Goal: Task Accomplishment & Management: Complete application form

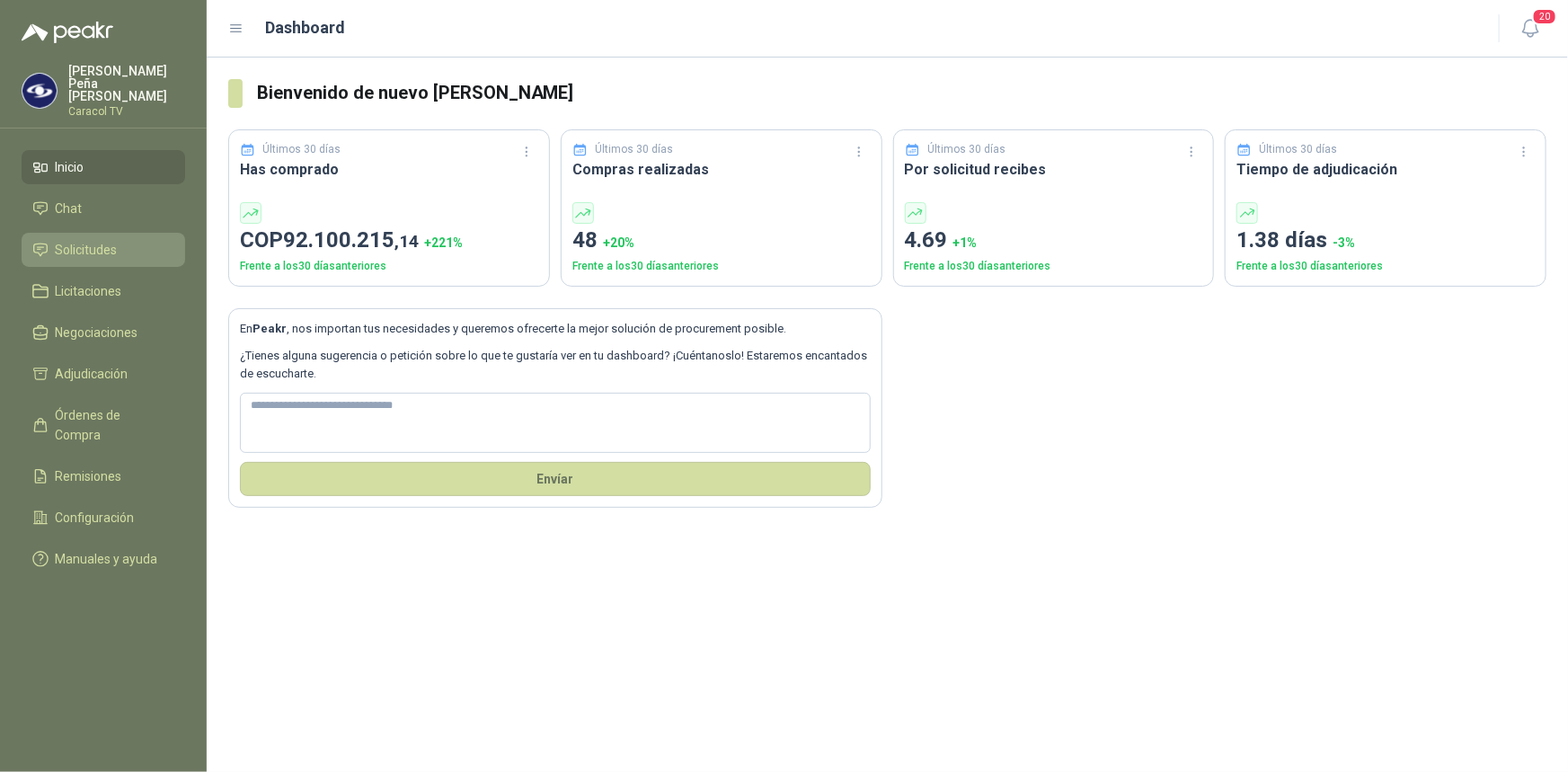
click at [95, 240] on span "Solicitudes" at bounding box center [87, 250] width 62 height 20
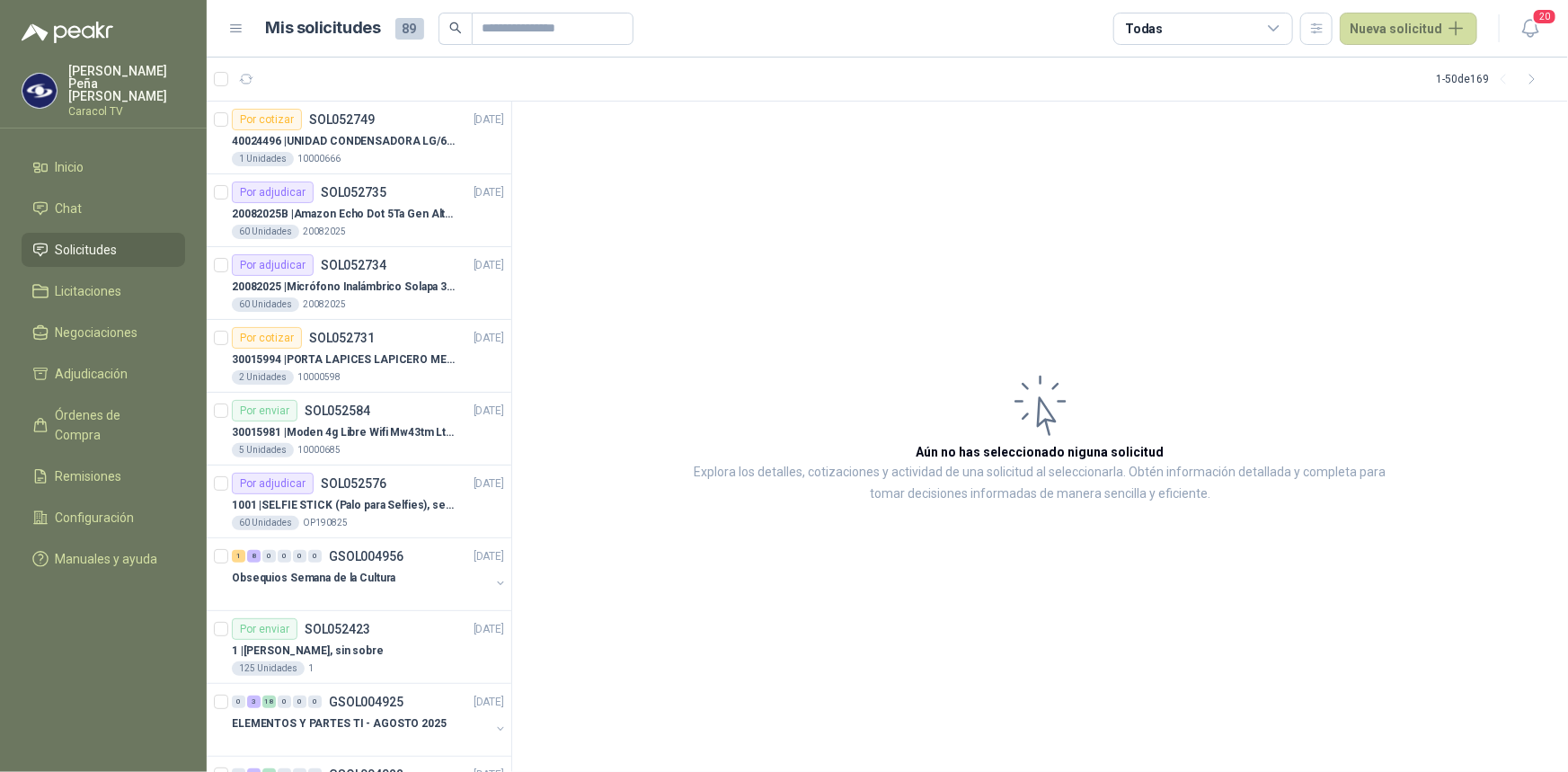
scroll to position [81, 0]
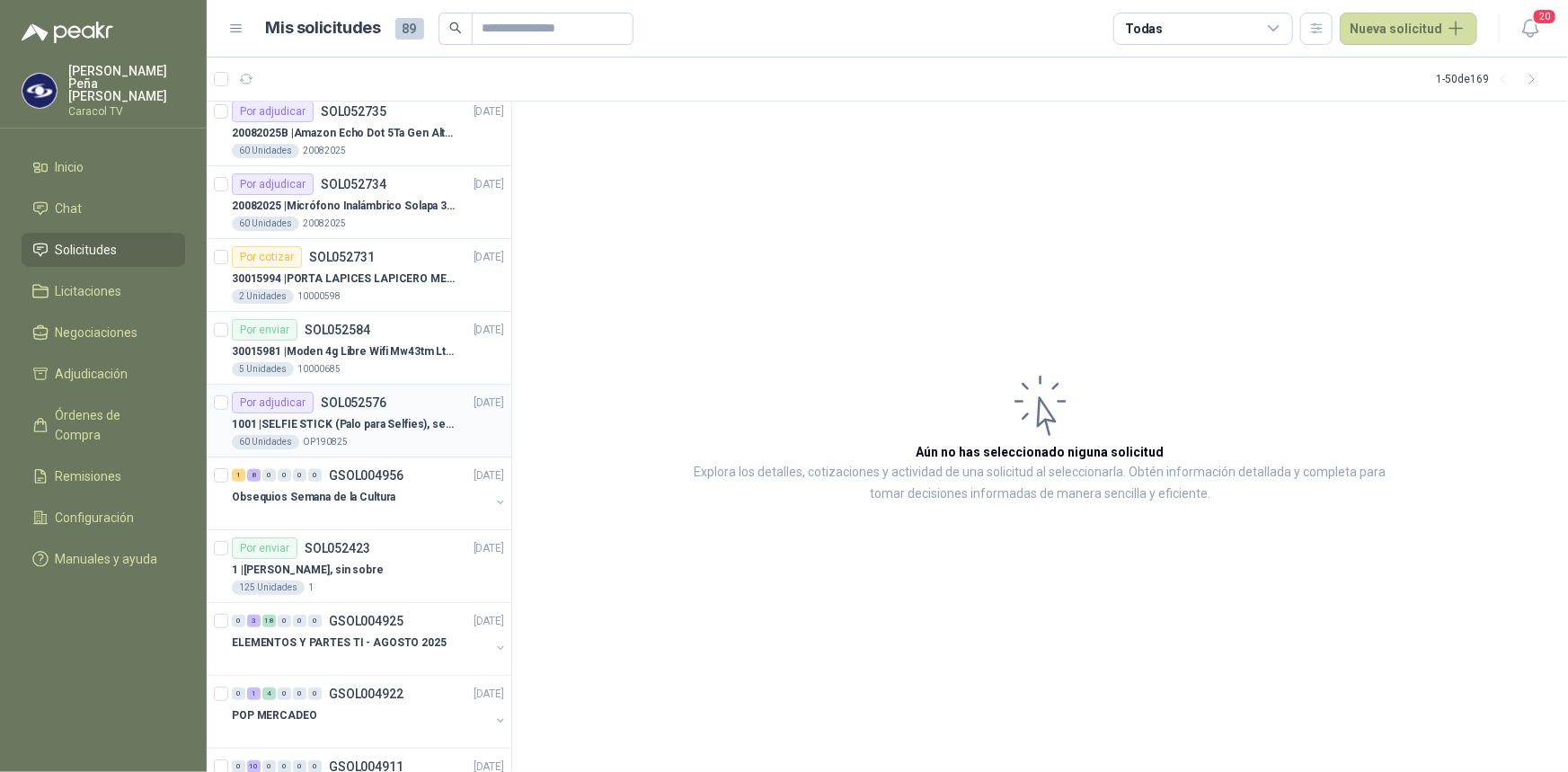
click at [386, 420] on p "1001 | SELFIE STICK (Palo para Selfies), segun link adjunto" at bounding box center [343, 424] width 224 height 17
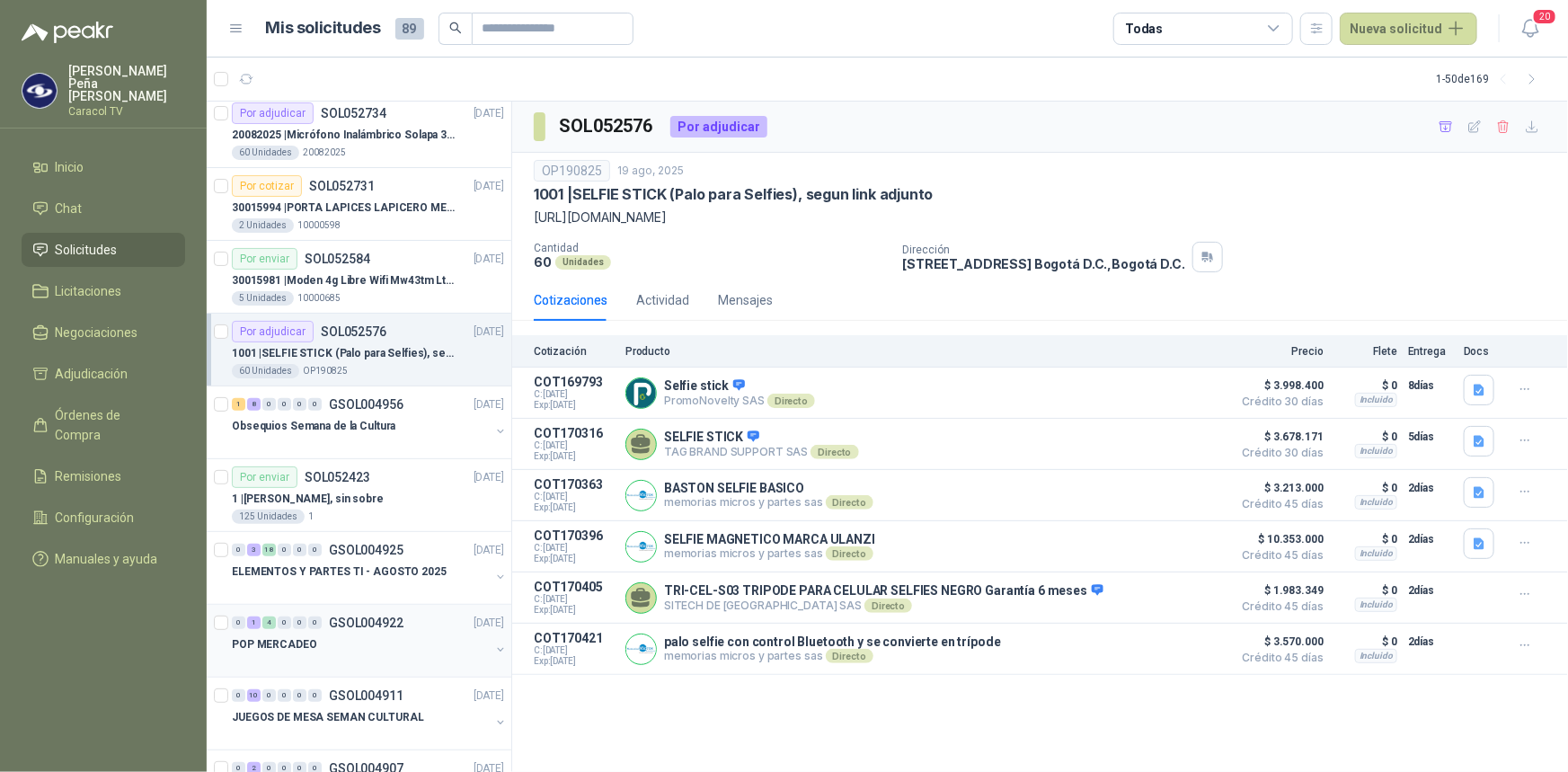
scroll to position [245, 0]
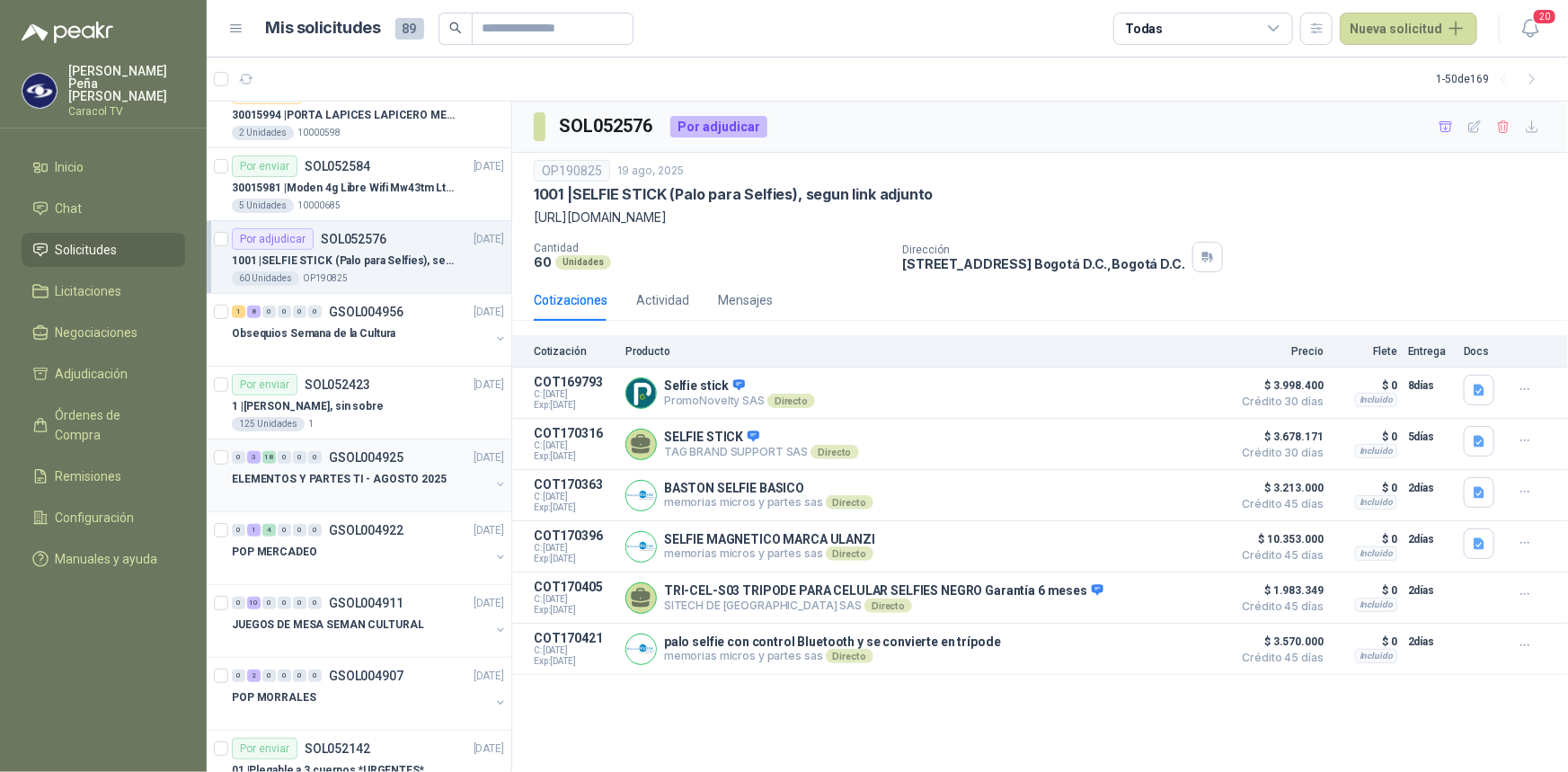
click at [363, 474] on p "ELEMENTOS Y PARTES TI - AGOSTO 2025" at bounding box center [338, 479] width 215 height 17
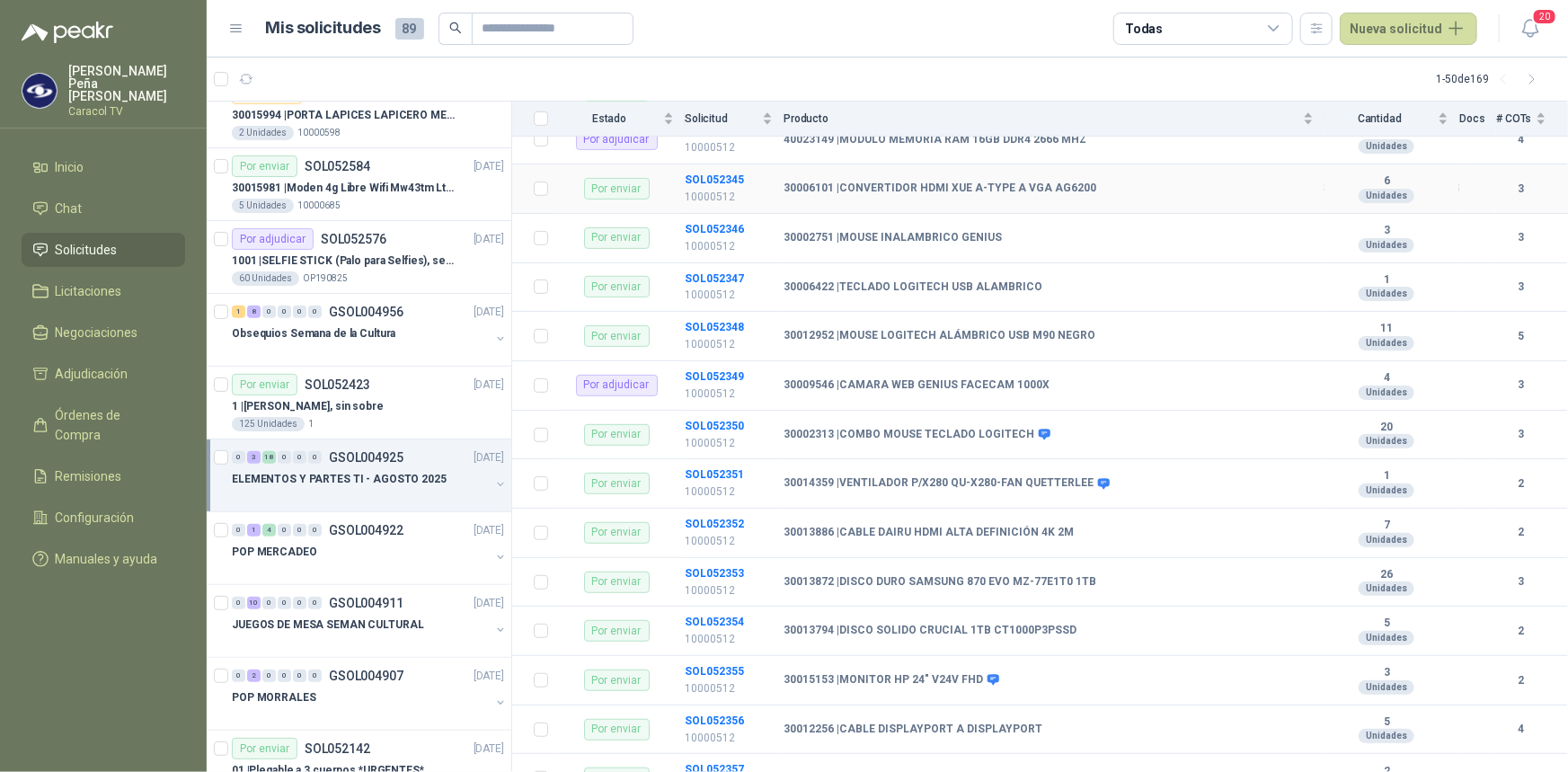
scroll to position [327, 0]
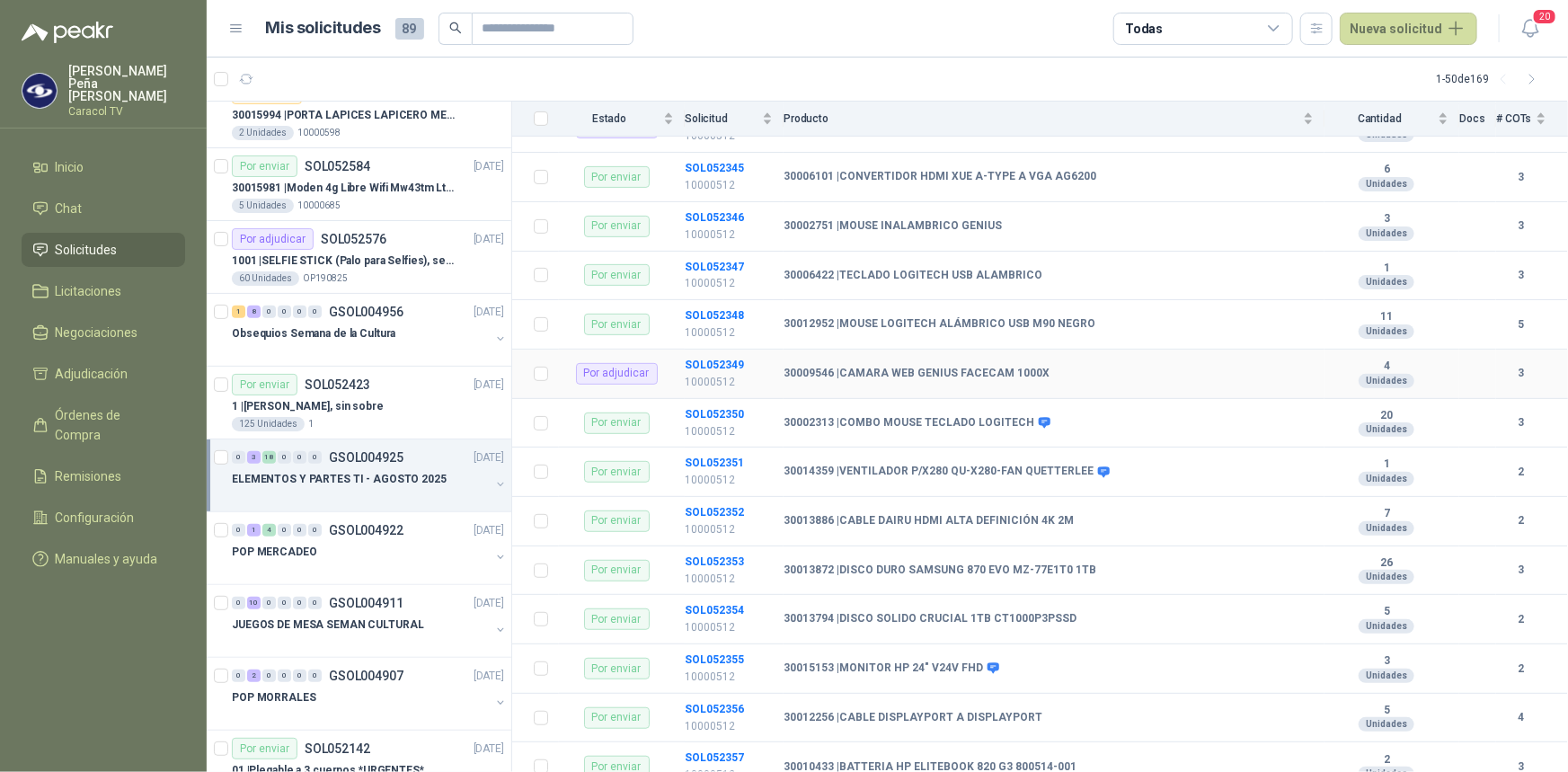
click at [859, 367] on b "30009546 | CAMARA WEB GENIUS FACECAM 1000X" at bounding box center [916, 374] width 265 height 14
click at [609, 368] on div "Por adjudicar" at bounding box center [617, 375] width 82 height 22
click at [693, 365] on b "SOL052349" at bounding box center [714, 365] width 59 height 13
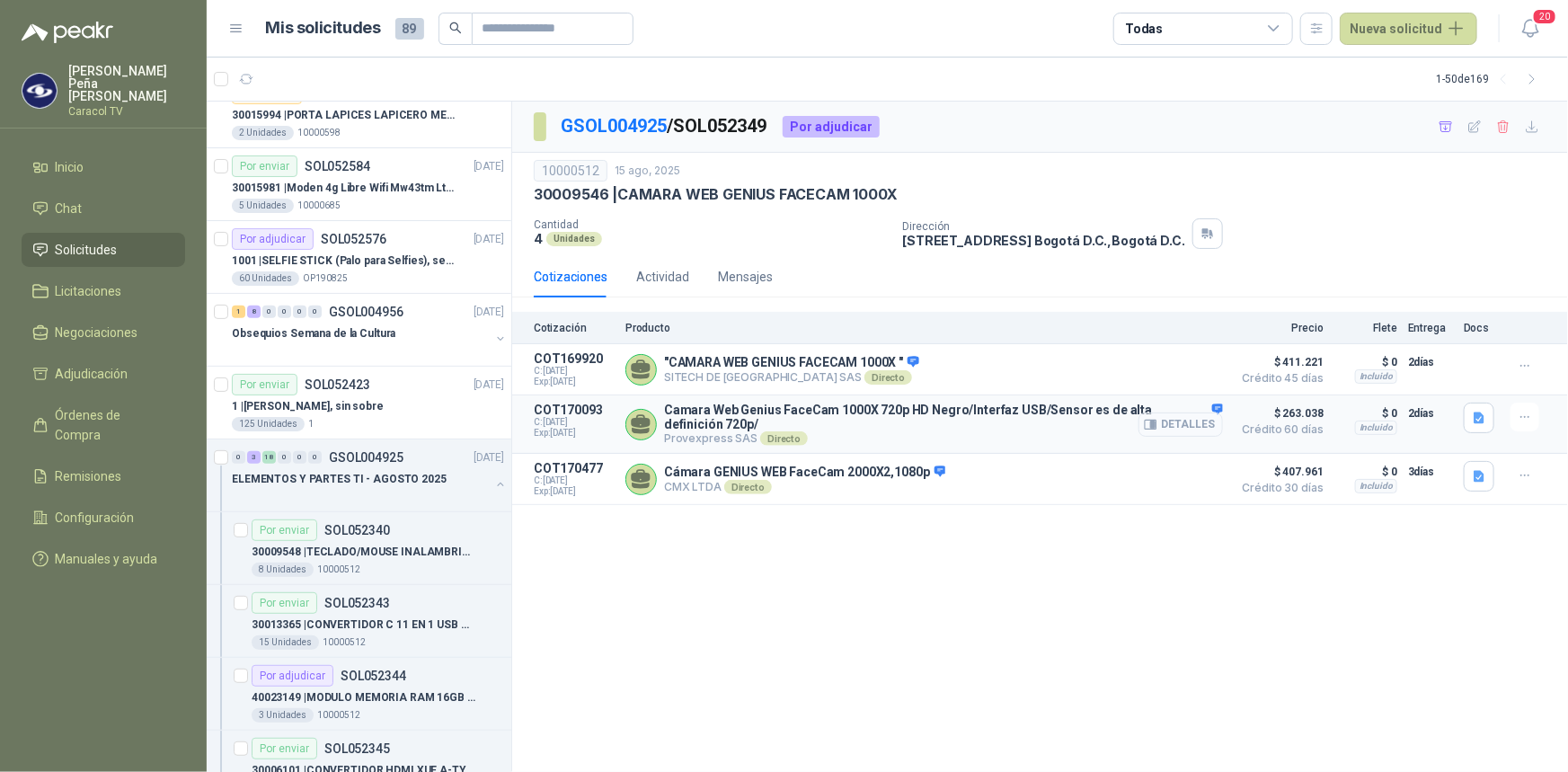
click at [1200, 428] on button "Detalles" at bounding box center [1180, 424] width 85 height 24
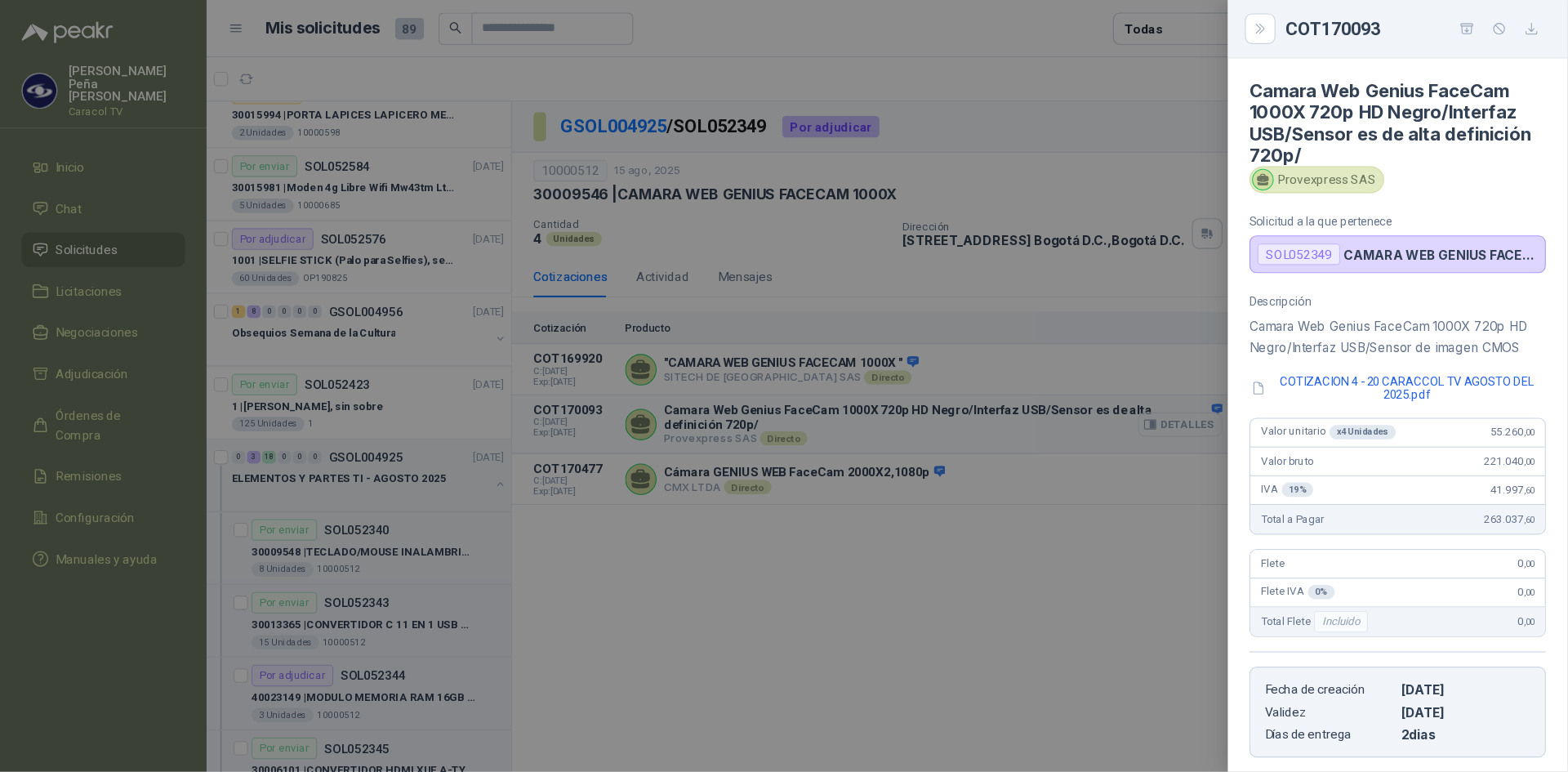
scroll to position [253, 0]
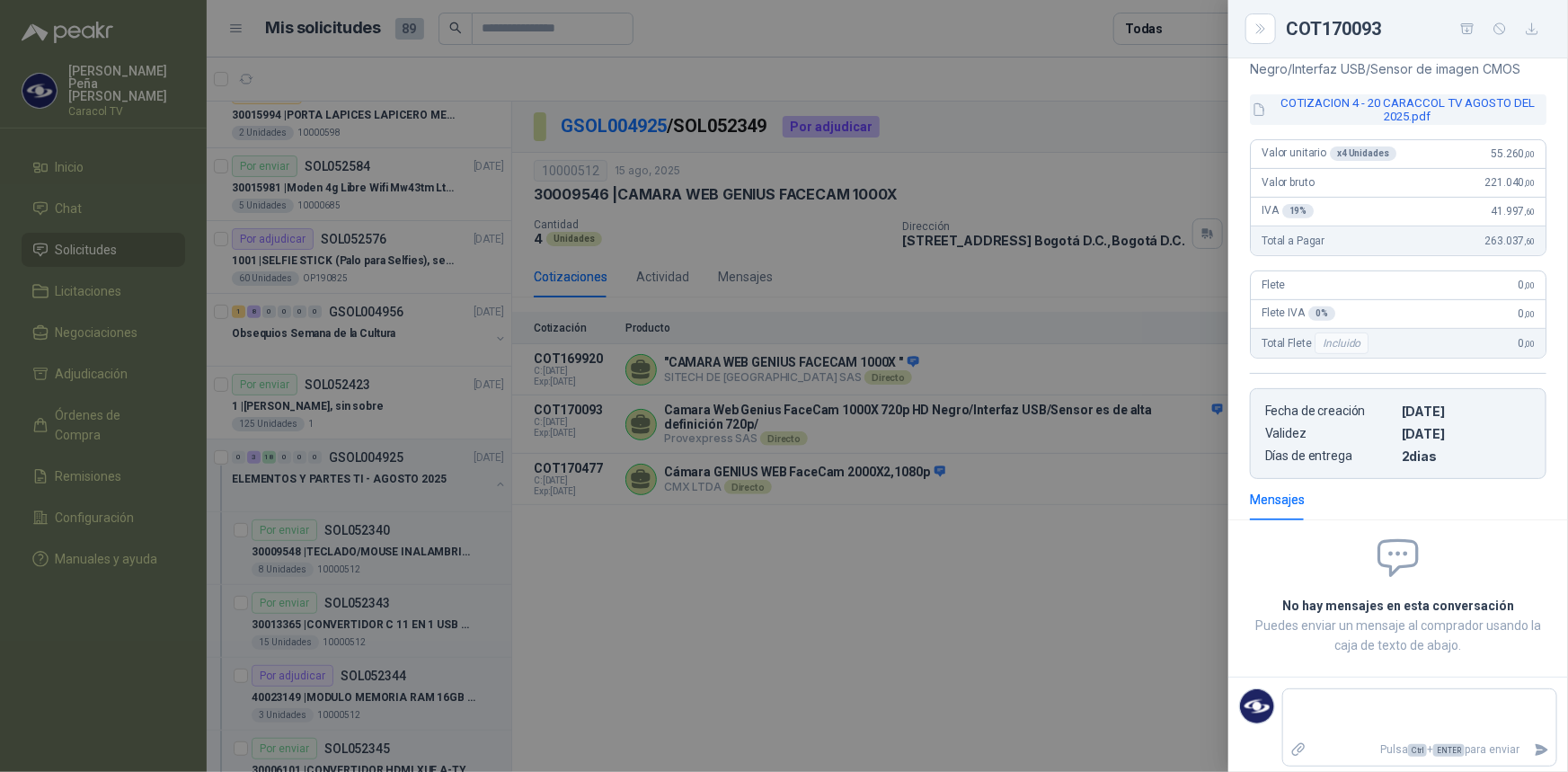
click at [1424, 109] on button "COTIZACION 4 - 20 CARACCOL TV AGOSTO DEL 2025.pdf" at bounding box center [1397, 110] width 296 height 31
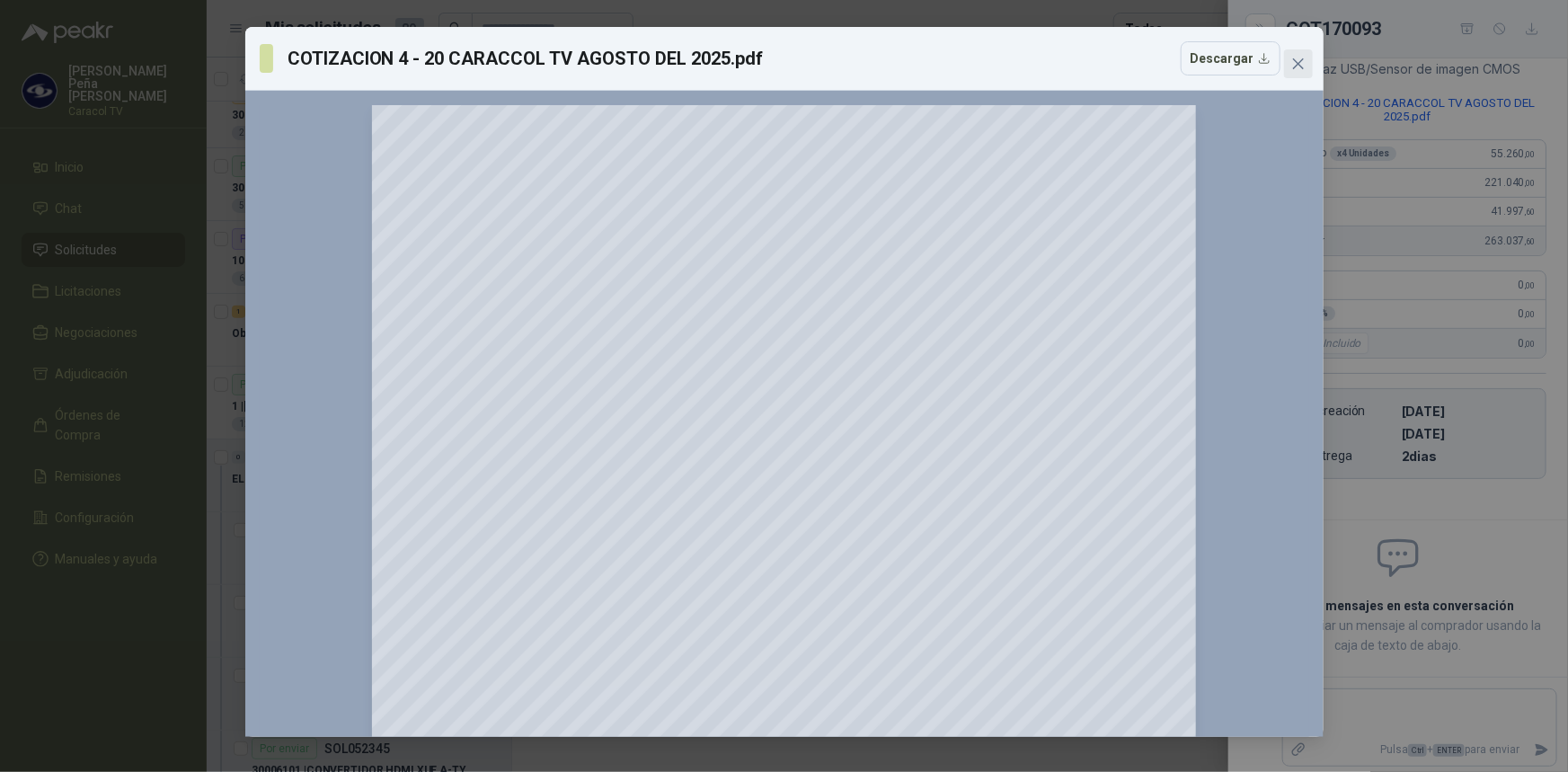
click at [1304, 59] on icon "close" at bounding box center [1298, 64] width 14 height 14
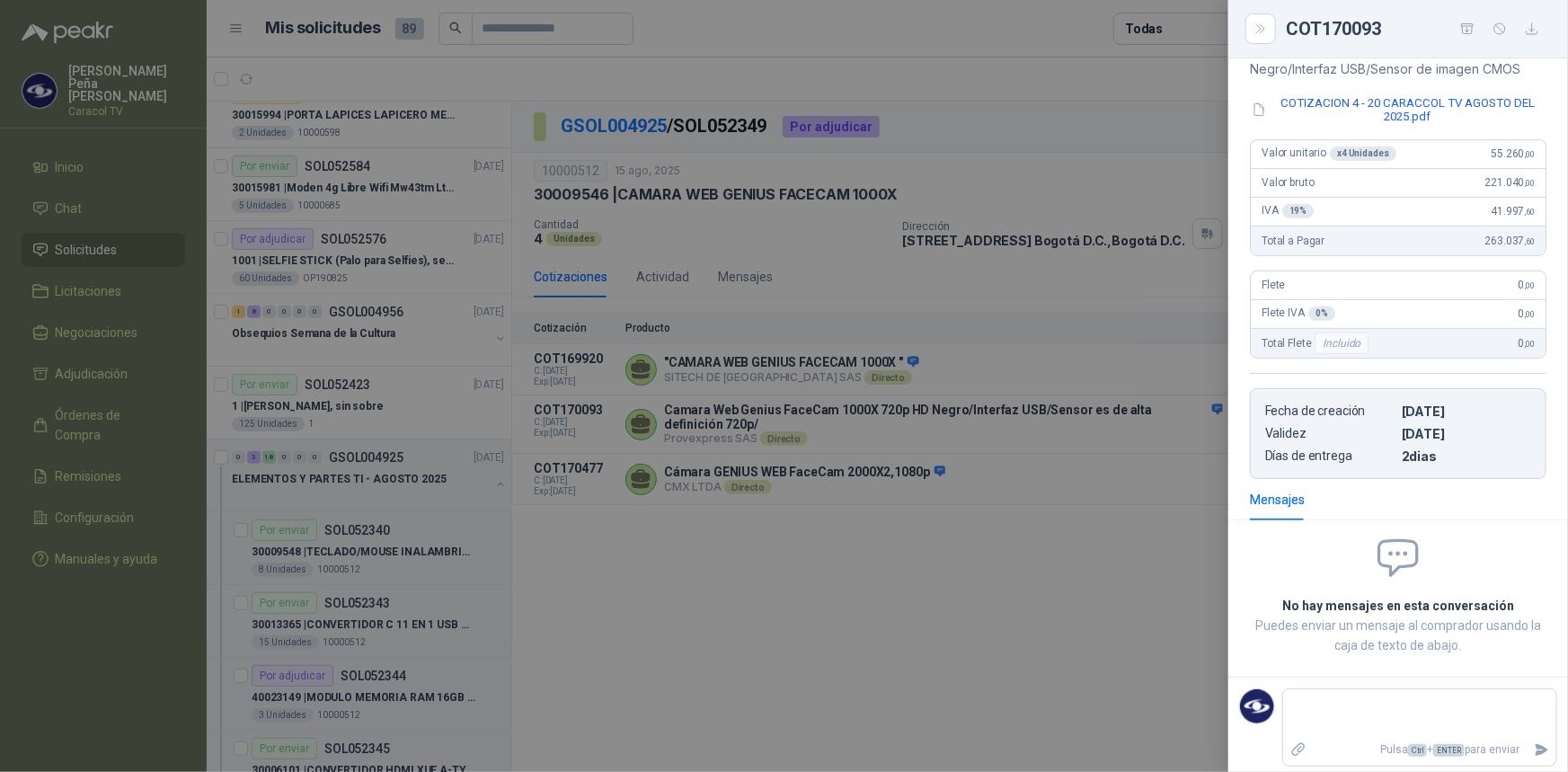
click at [1058, 41] on div at bounding box center [784, 386] width 1568 height 772
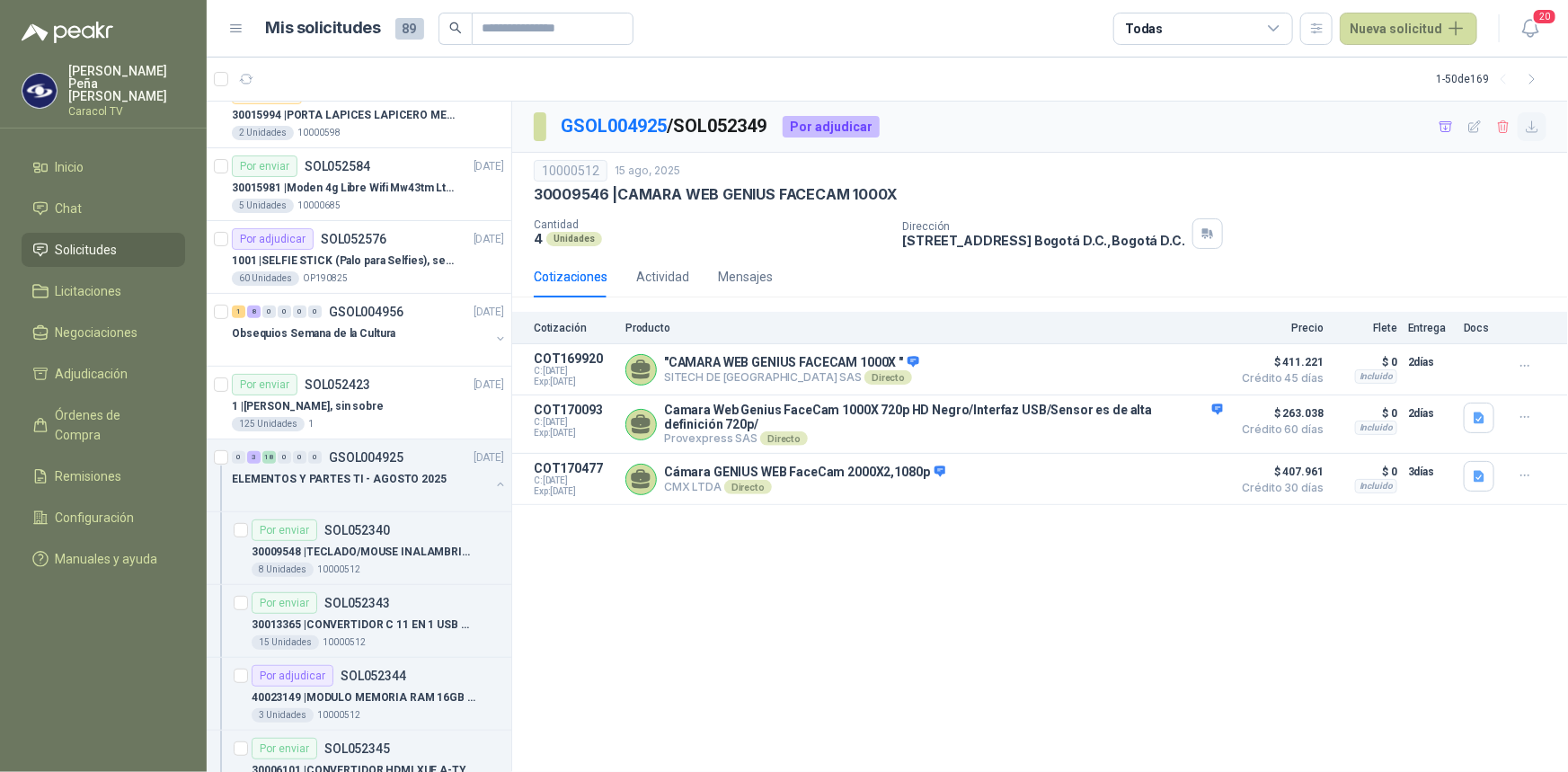
click at [1542, 126] on button "button" at bounding box center [1531, 127] width 29 height 29
click at [1440, 131] on icon "button" at bounding box center [1445, 127] width 15 height 15
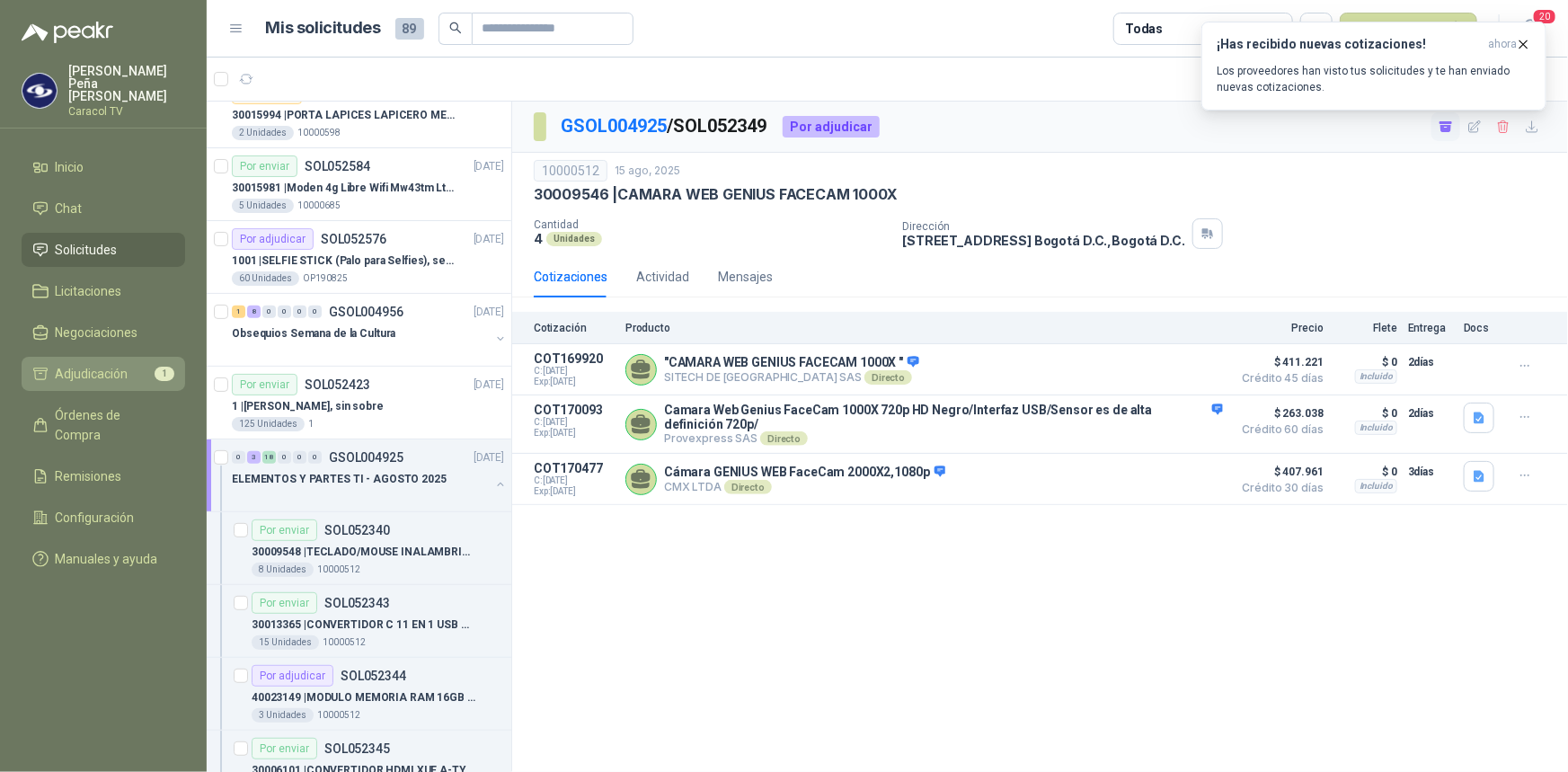
click at [90, 357] on link "Adjudicación 1" at bounding box center [104, 374] width 164 height 34
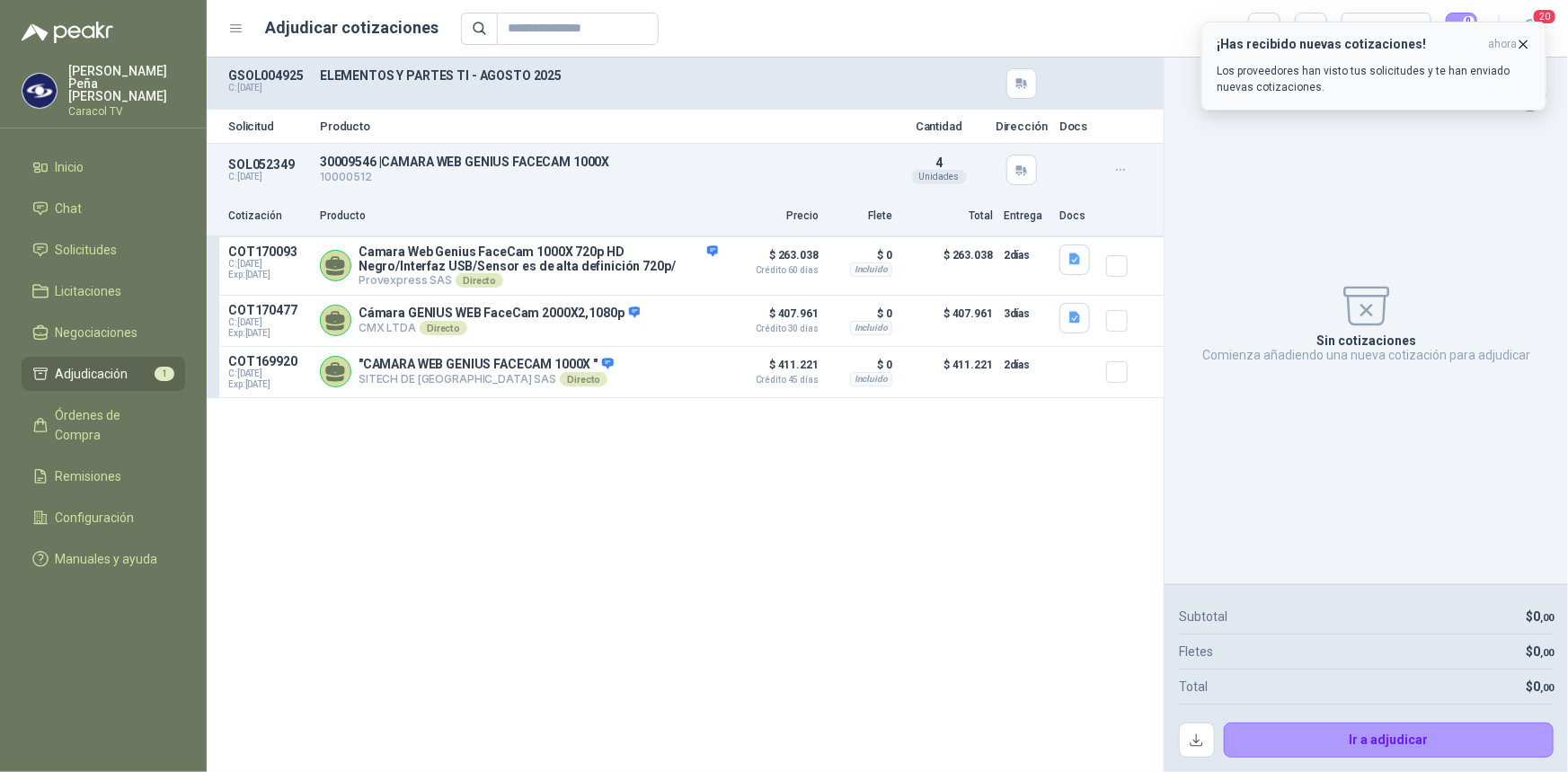
click at [1528, 42] on icon "button" at bounding box center [1522, 44] width 15 height 15
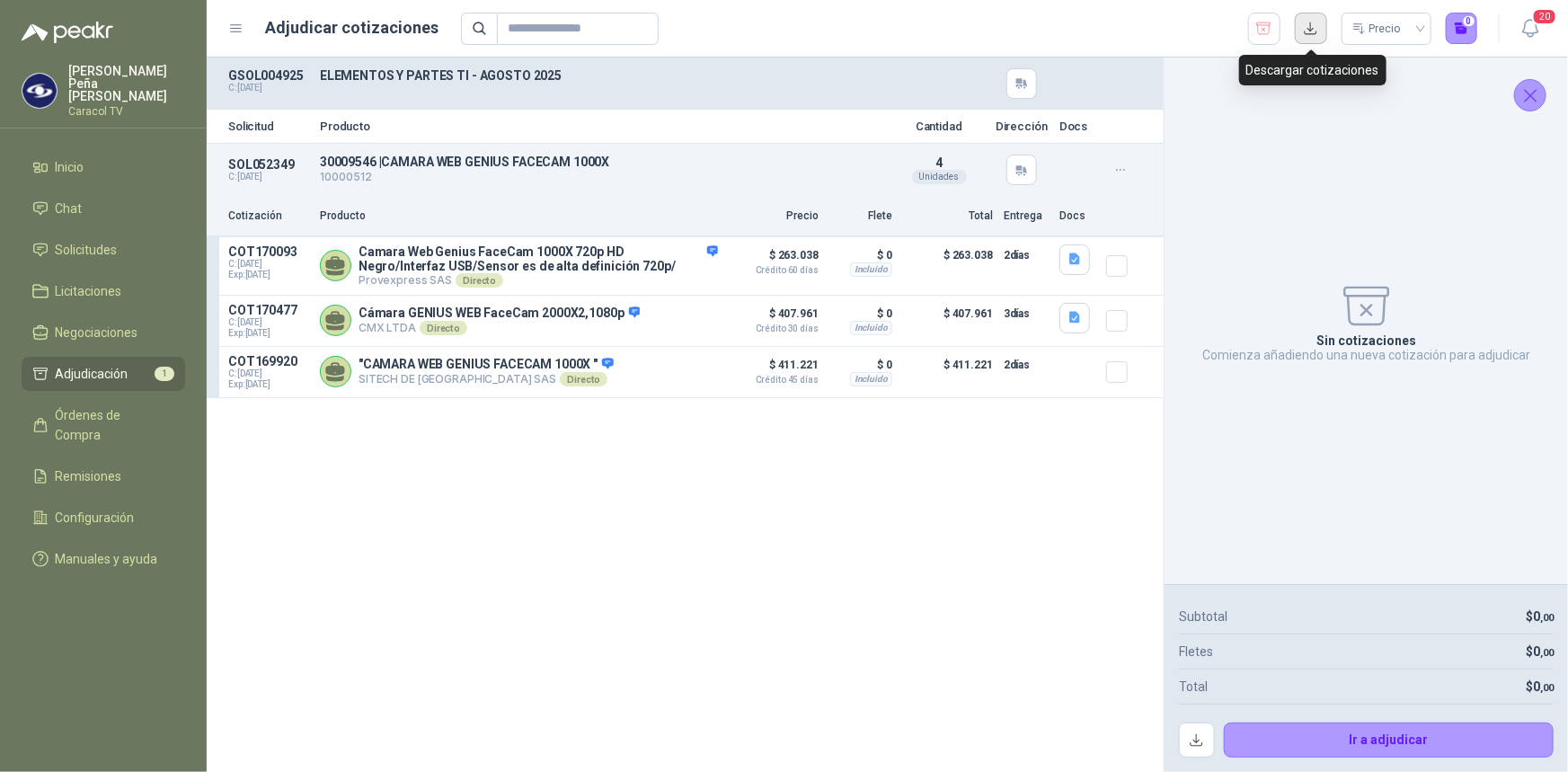
click at [1308, 26] on button "button" at bounding box center [1310, 29] width 32 height 32
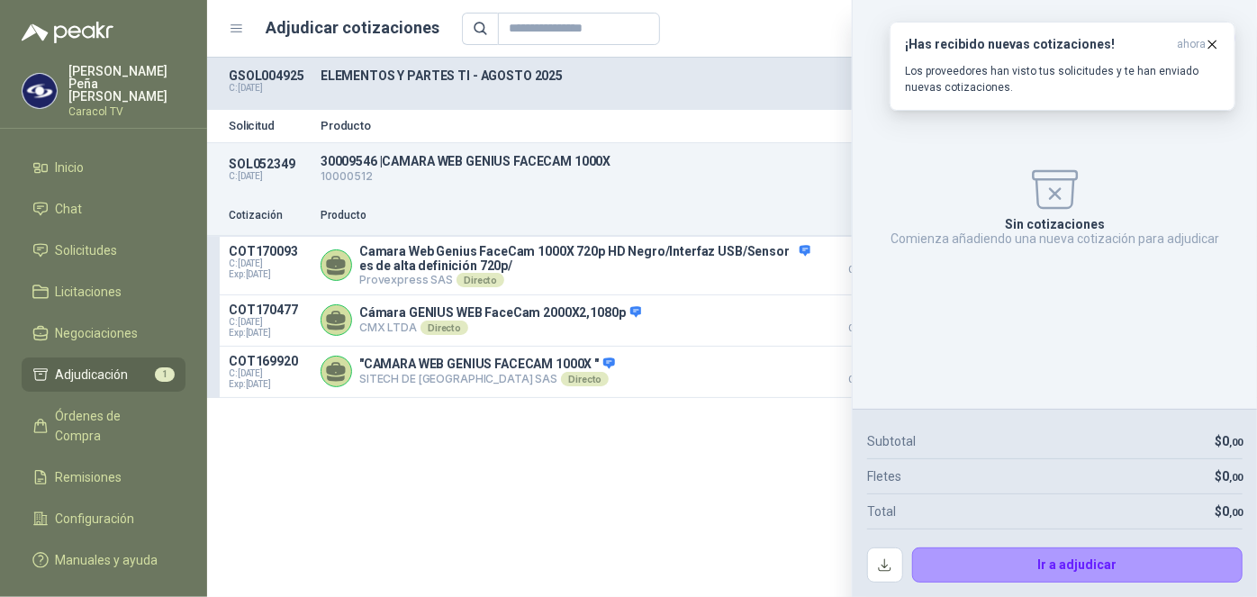
click at [732, 539] on div "Solicitud Producto Cantidad Dirección Docs SOL052349 C: [DATE] 30009546 | CAMA…" at bounding box center [732, 327] width 1050 height 539
click at [1215, 39] on icon "button" at bounding box center [1211, 44] width 15 height 15
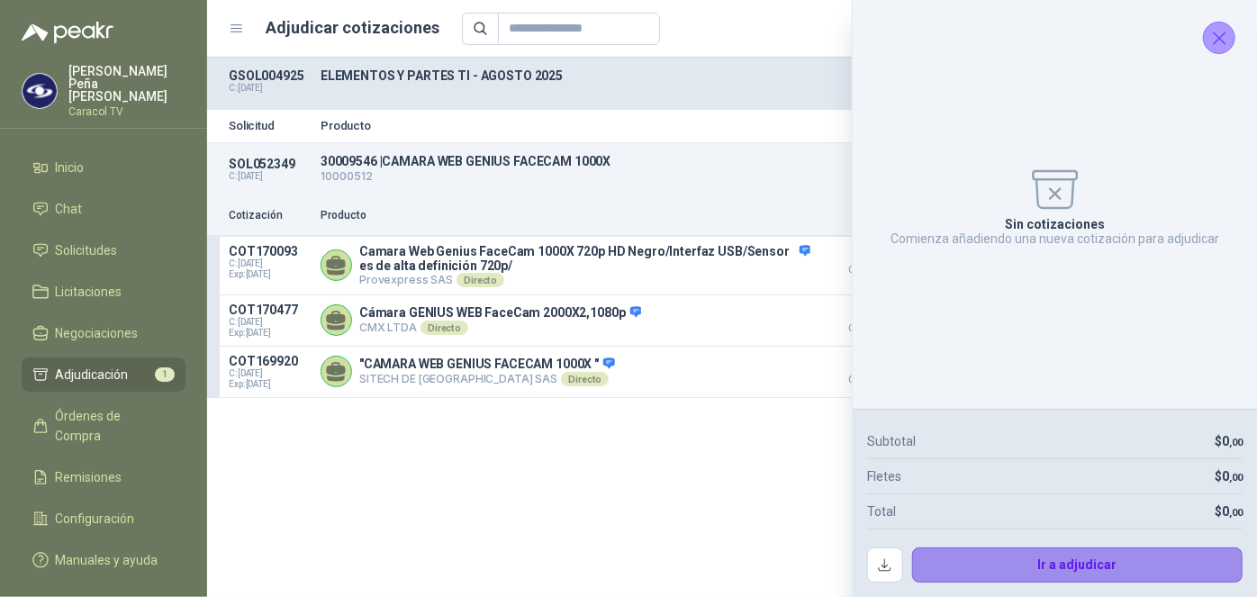
click at [1046, 575] on button "Ir a adjudicar" at bounding box center [1077, 565] width 331 height 36
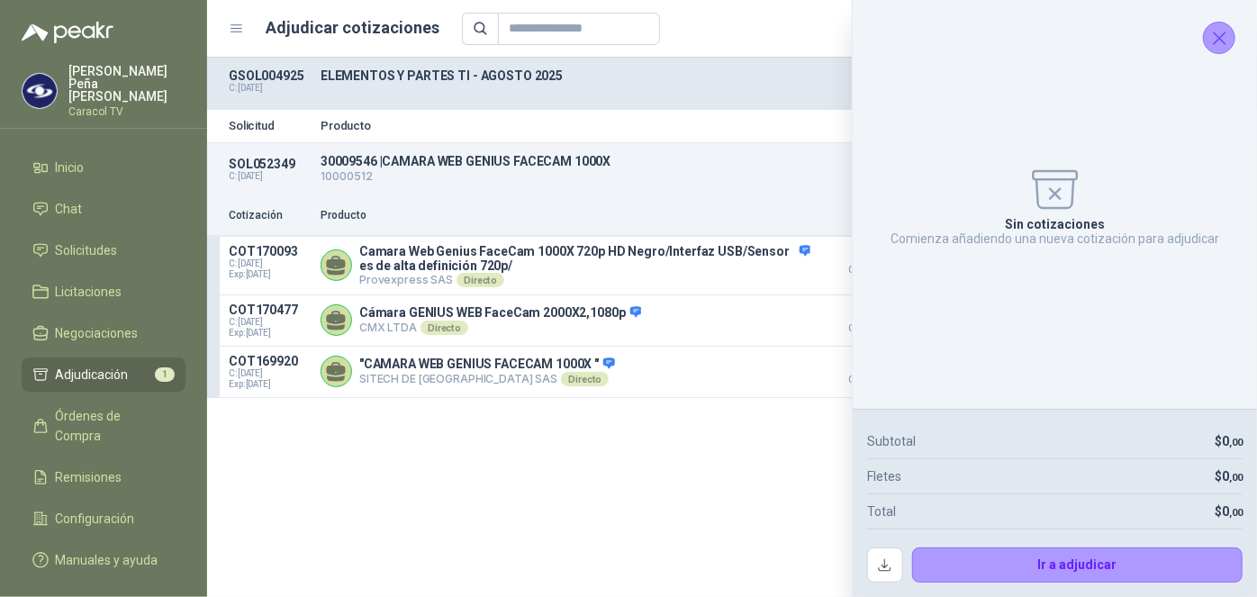
click at [1214, 43] on icon "Cerrar" at bounding box center [1219, 38] width 23 height 23
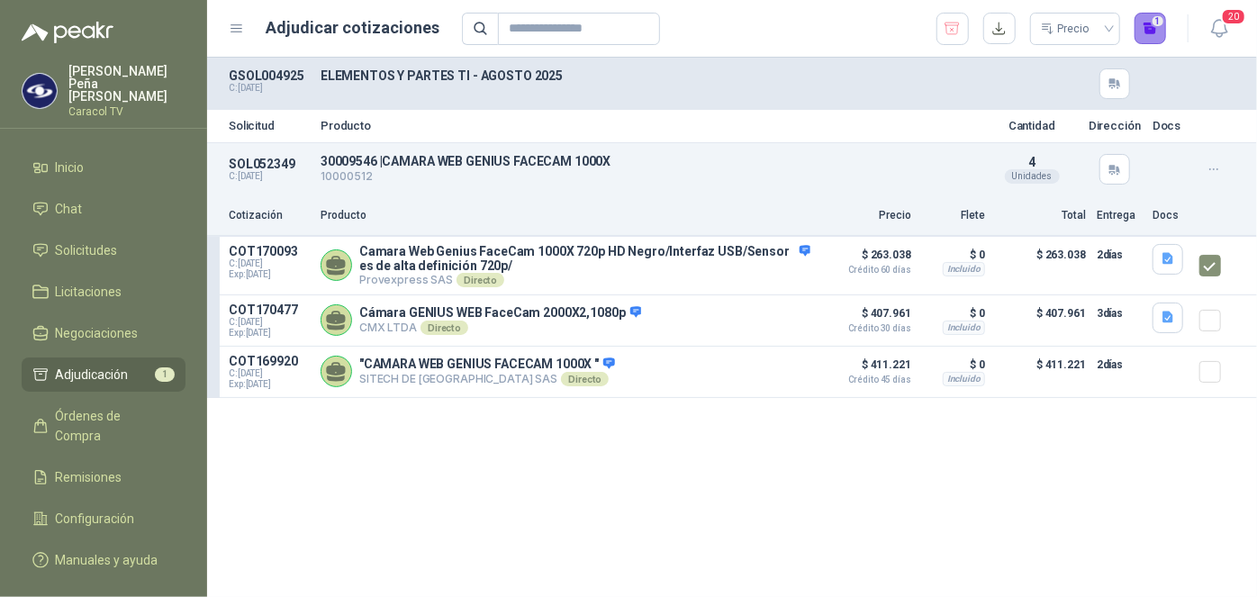
click at [1155, 30] on button "1" at bounding box center [1150, 29] width 32 height 32
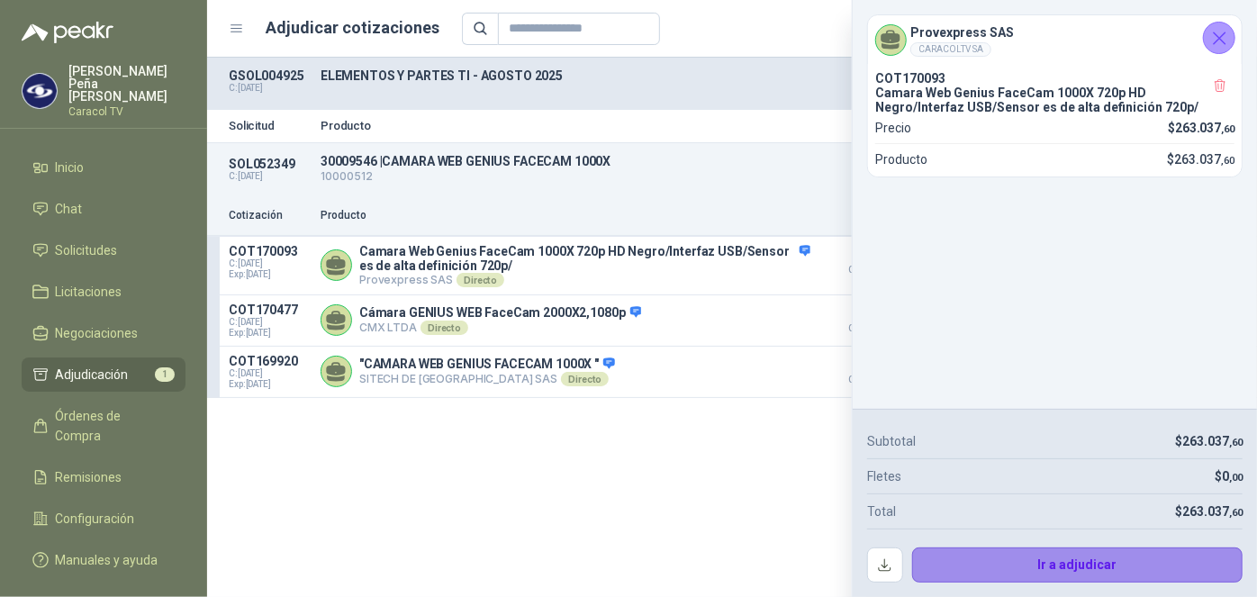
click at [1037, 568] on button "Ir a adjudicar" at bounding box center [1077, 565] width 331 height 36
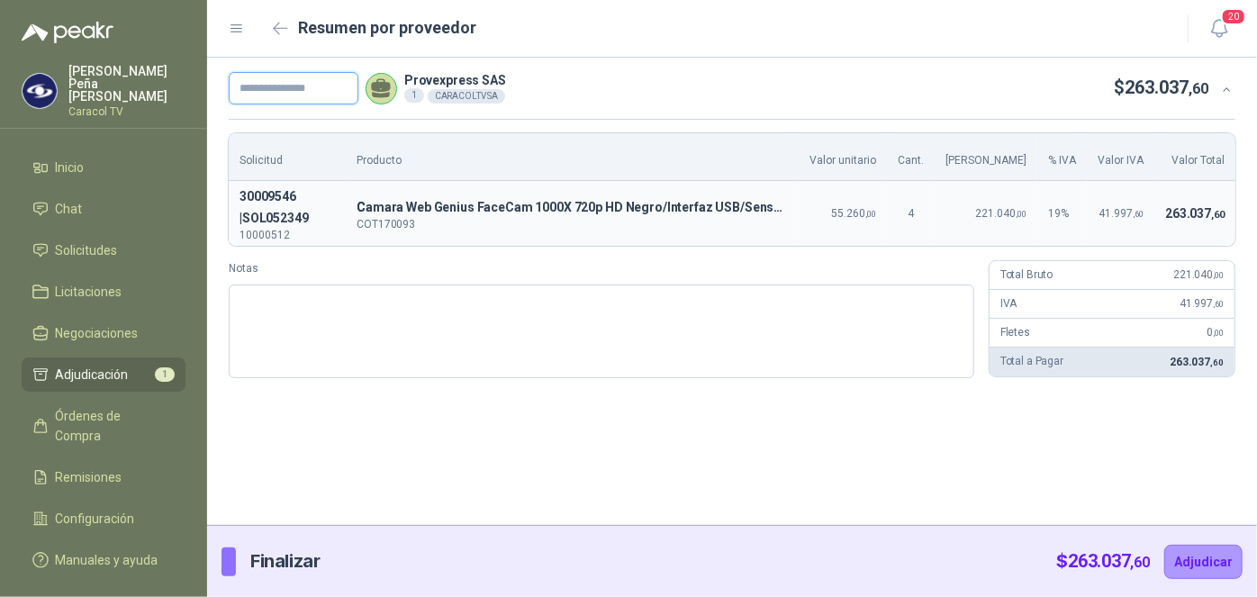
click at [266, 85] on input "text" at bounding box center [294, 88] width 130 height 32
paste input "**********"
type input "**********"
click at [1198, 563] on button "Adjudicar" at bounding box center [1203, 562] width 78 height 34
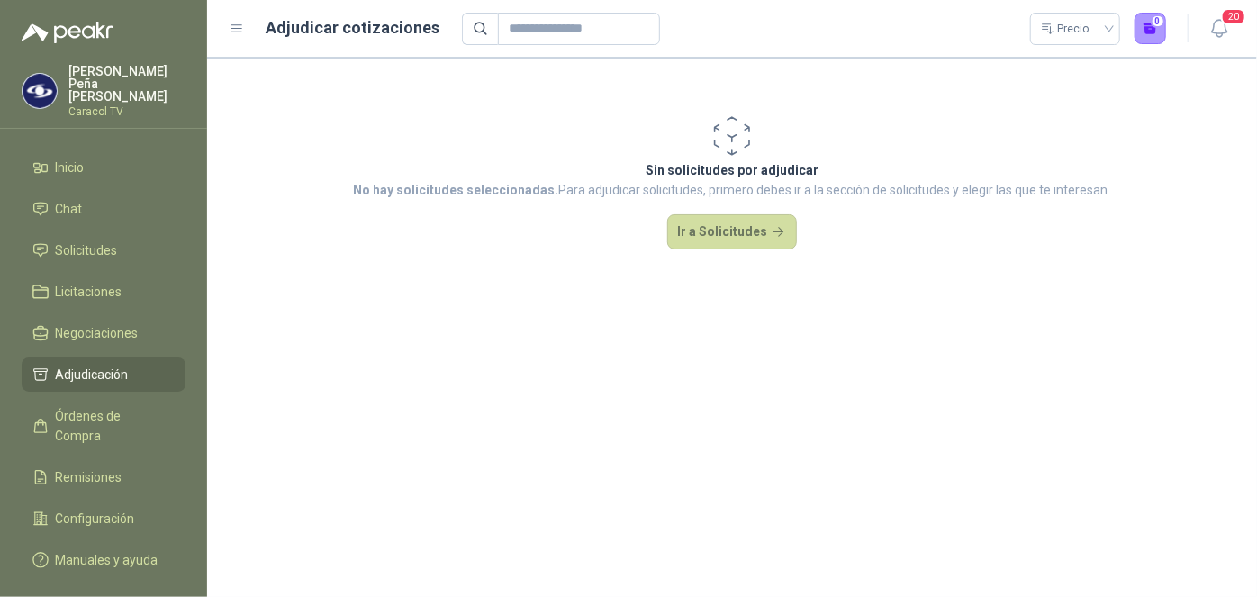
click at [0, 269] on ul "Inicio Chat Solicitudes Licitaciones Negociaciones Adjudicación Órdenes de Comp…" at bounding box center [103, 367] width 207 height 434
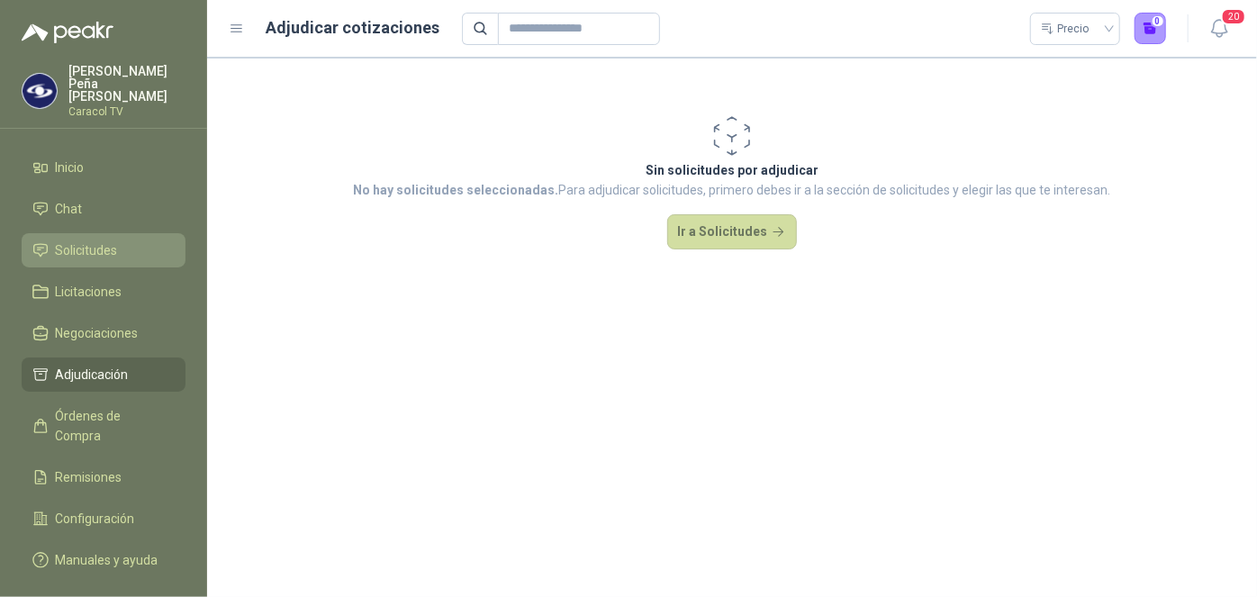
click at [46, 244] on icon at bounding box center [40, 250] width 13 height 12
